Goal: Information Seeking & Learning: Check status

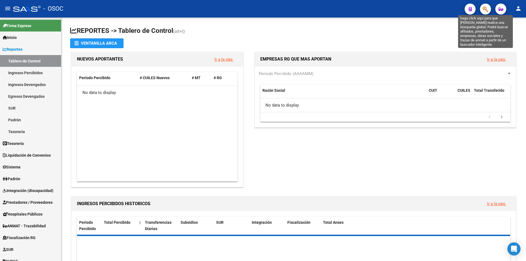
click at [483, 12] on icon "button" at bounding box center [484, 9] width 5 height 6
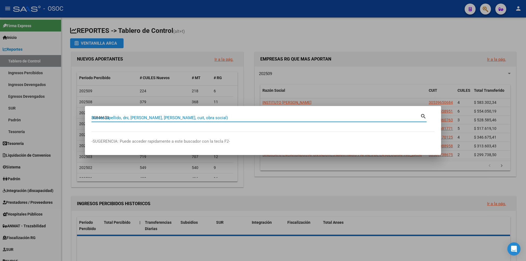
type input "30846633"
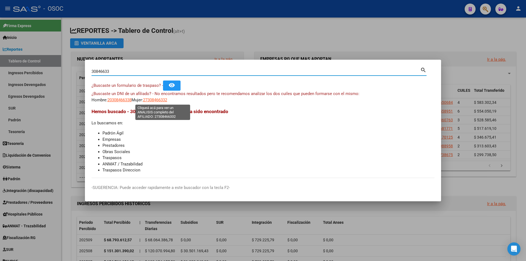
click at [158, 99] on span "27308466332" at bounding box center [155, 99] width 24 height 5
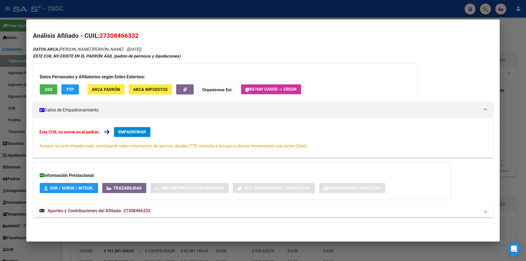
click at [105, 212] on span "Aportes y Contribuciones del Afiliado: 27308466332" at bounding box center [99, 210] width 103 height 5
click at [70, 79] on h3 "Datos Personales y Afiliatorios según Entes Externos:" at bounding box center [225, 77] width 371 height 7
click at [66, 94] on button "FTP" at bounding box center [70, 89] width 18 height 10
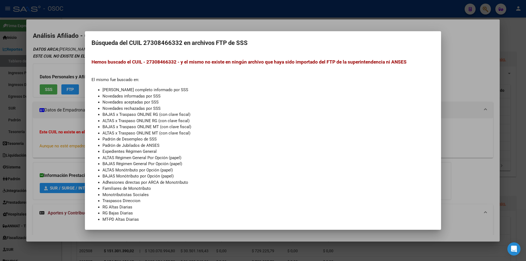
click at [73, 54] on div at bounding box center [263, 130] width 526 height 261
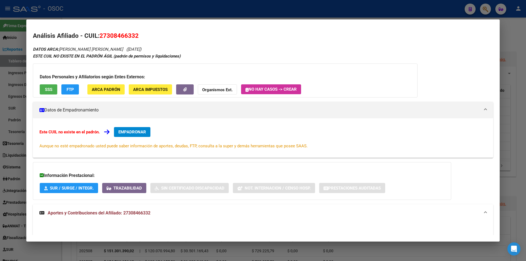
click at [66, 85] on button "FTP" at bounding box center [70, 89] width 18 height 10
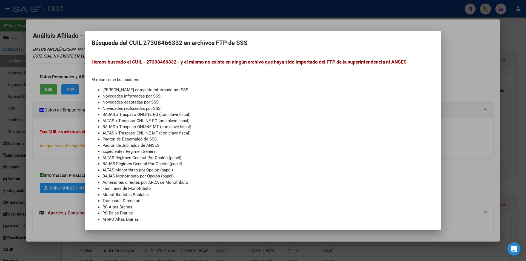
click at [122, 41] on h2 "Búsqueda del CUIL 27308466332 en archivos FTP de SSS" at bounding box center [262, 43] width 343 height 10
click at [106, 64] on span "Hemos buscado el CUIL - 27308466332 - y el mismo no existe en ningún archivo qu…" at bounding box center [248, 61] width 315 height 5
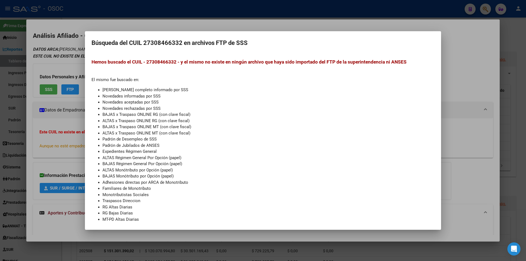
click at [106, 64] on span "Hemos buscado el CUIL - 27308466332 - y el mismo no existe en ningún archivo qu…" at bounding box center [248, 61] width 315 height 5
click at [65, 53] on div at bounding box center [263, 130] width 526 height 261
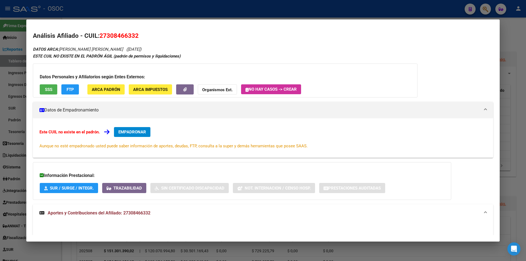
click at [65, 53] on div "ESTE CUIL NO EXISTE EN EL PADRÓN ÁGIL (padrón de permisos y liquidaciones)" at bounding box center [263, 56] width 460 height 6
click at [128, 51] on span "([DATE])" at bounding box center [133, 49] width 15 height 5
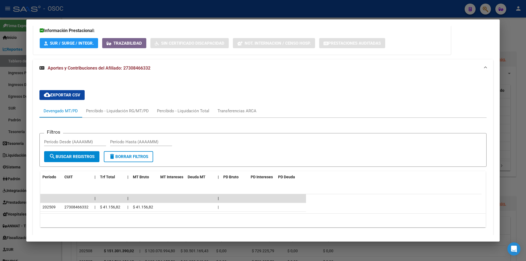
scroll to position [163, 0]
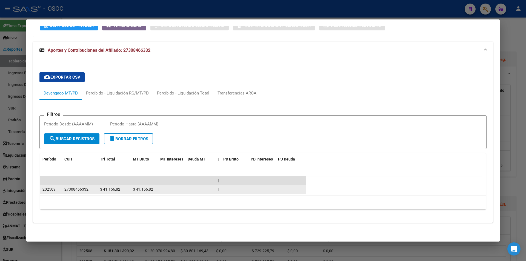
click at [122, 189] on div "$ 41.156,82" at bounding box center [111, 189] width 23 height 6
click at [140, 191] on span "$ 41.156,82" at bounding box center [143, 189] width 20 height 4
click at [107, 189] on span "$ 41.156,82" at bounding box center [110, 189] width 20 height 4
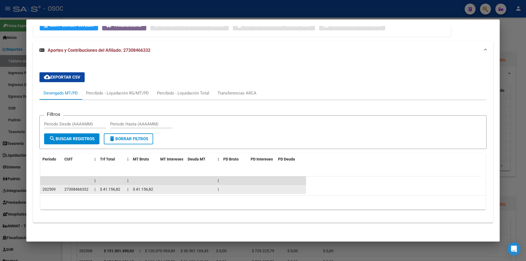
click at [107, 189] on span "$ 41.156,82" at bounding box center [110, 189] width 20 height 4
click at [125, 189] on datatable-body-cell "|" at bounding box center [127, 189] width 5 height 8
click at [109, 187] on span "$ 41.156,82" at bounding box center [110, 189] width 20 height 4
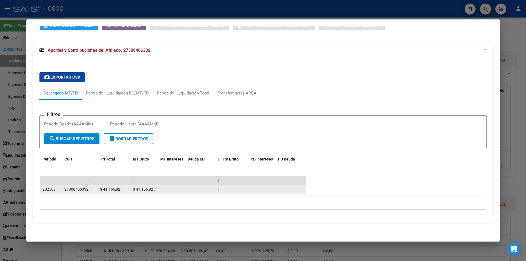
click at [109, 187] on span "$ 41.156,82" at bounding box center [110, 189] width 20 height 4
click at [148, 191] on span "$ 41.156,82" at bounding box center [143, 189] width 20 height 4
click at [149, 191] on span "$ 41.156,82" at bounding box center [143, 189] width 20 height 4
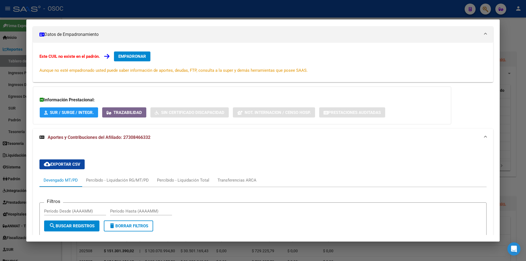
scroll to position [0, 0]
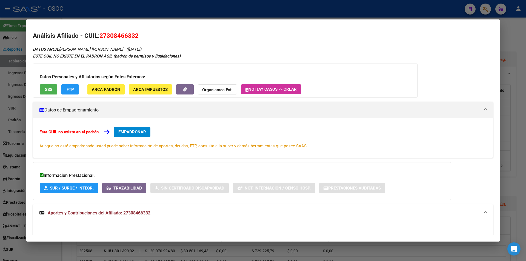
click at [128, 51] on span "([DATE])" at bounding box center [133, 49] width 15 height 5
click at [102, 40] on h2 "Análisis Afiliado - CUIL: 27308466332" at bounding box center [263, 35] width 460 height 9
click at [103, 38] on span "27308466332" at bounding box center [118, 35] width 39 height 7
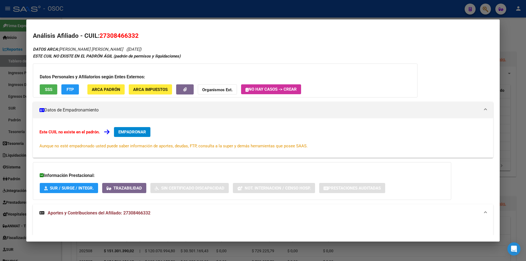
click at [103, 38] on span "27308466332" at bounding box center [118, 35] width 39 height 7
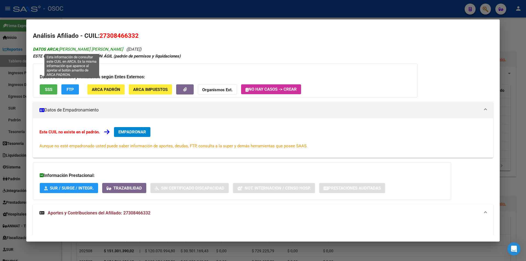
click at [100, 47] on span "DATOS ARCA: [PERSON_NAME] [PERSON_NAME]" at bounding box center [78, 49] width 90 height 5
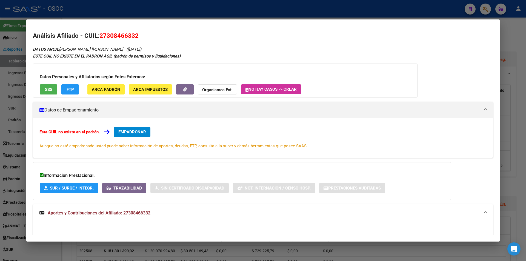
click at [103, 38] on span "27308466332" at bounding box center [118, 35] width 39 height 7
click at [90, 32] on h2 "Análisis Afiliado - CUIL: 27308466332" at bounding box center [263, 35] width 460 height 9
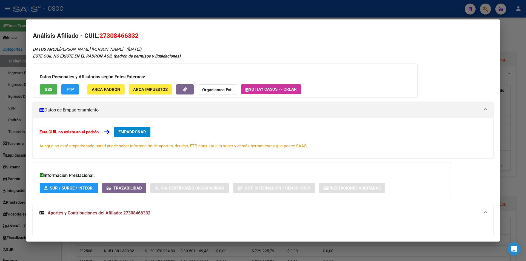
click at [91, 35] on h2 "Análisis Afiliado - CUIL: 27308466332" at bounding box center [263, 35] width 460 height 9
click at [88, 37] on h2 "Análisis Afiliado - CUIL: 27308466332" at bounding box center [263, 35] width 460 height 9
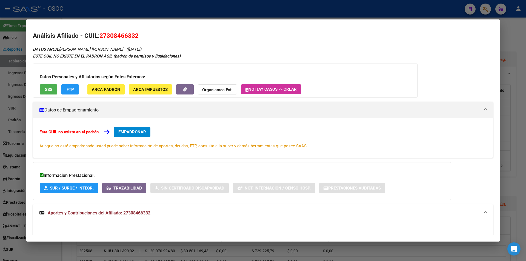
click at [88, 37] on h2 "Análisis Afiliado - CUIL: 27308466332" at bounding box center [263, 35] width 460 height 9
click at [94, 32] on h2 "Análisis Afiliado - CUIL: 27308466332" at bounding box center [263, 35] width 460 height 9
click at [217, 20] on mat-dialog-container "Análisis Afiliado - CUIL: 27308466332 DATOS ARCA: [PERSON_NAME] [PERSON_NAME] (…" at bounding box center [262, 130] width 473 height 222
click at [166, 11] on div at bounding box center [263, 130] width 526 height 261
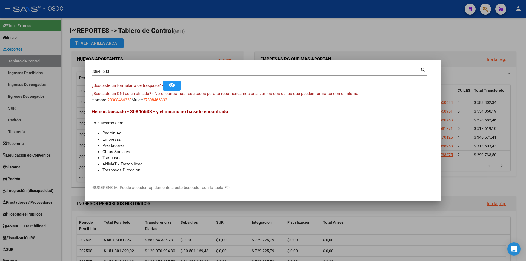
click at [322, 39] on div at bounding box center [263, 130] width 526 height 261
